Goal: Task Accomplishment & Management: Manage account settings

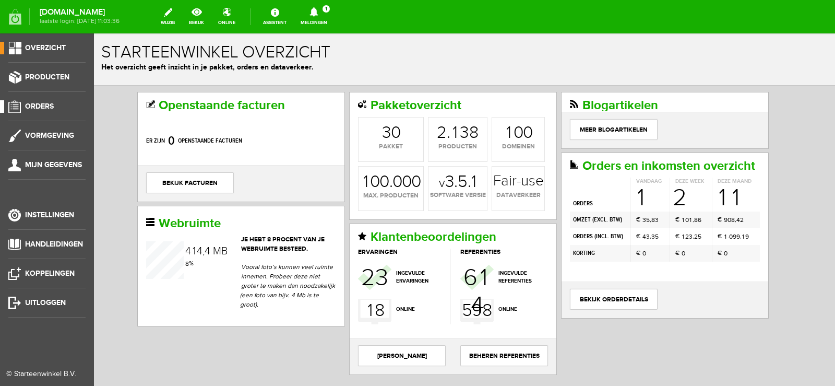
click at [43, 107] on span "Orders" at bounding box center [39, 106] width 29 height 9
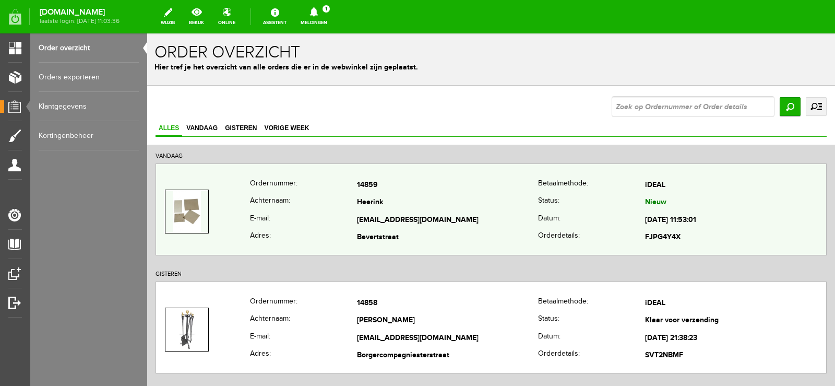
click at [512, 201] on td "Heerink" at bounding box center [447, 203] width 181 height 18
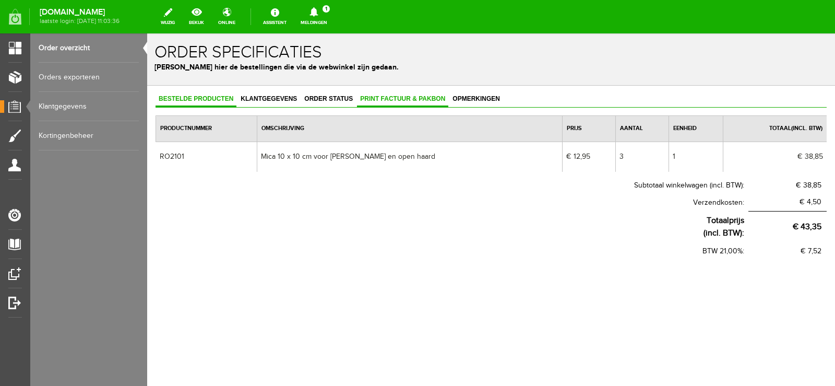
click at [407, 95] on span "Print factuur & pakbon" at bounding box center [402, 98] width 91 height 7
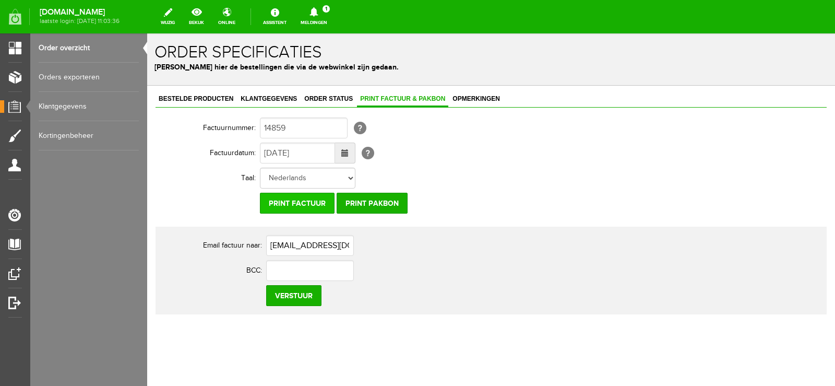
click at [310, 200] on input "Print factuur" at bounding box center [297, 203] width 75 height 21
click at [388, 200] on input "Print pakbon" at bounding box center [372, 203] width 71 height 21
click at [318, 15] on icon at bounding box center [313, 11] width 8 height 9
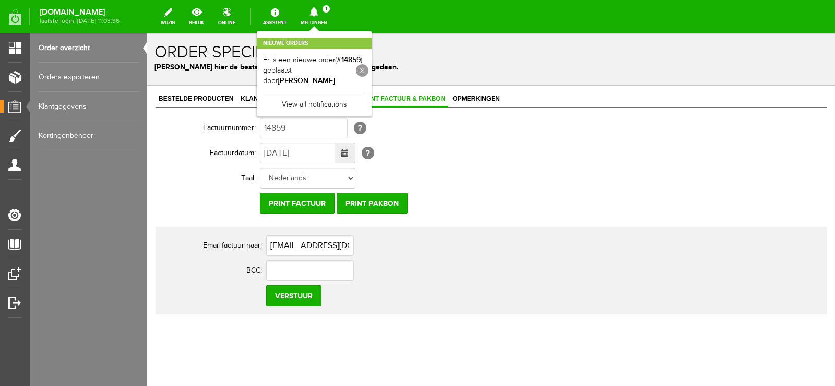
click at [368, 68] on link at bounding box center [362, 70] width 13 height 13
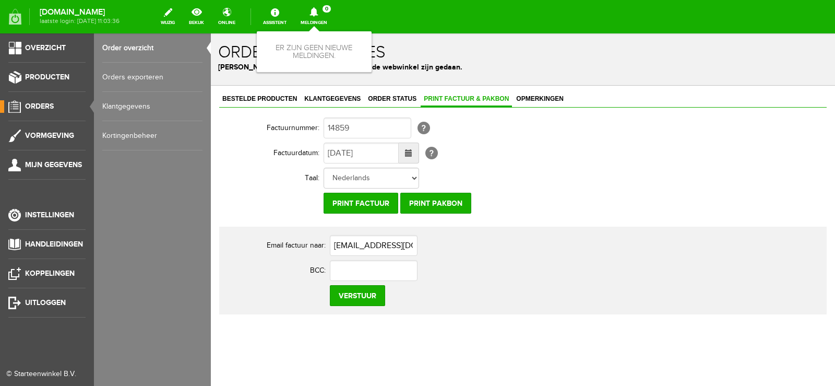
click at [35, 101] on link "Orders" at bounding box center [43, 106] width 86 height 13
